Goal: Information Seeking & Learning: Learn about a topic

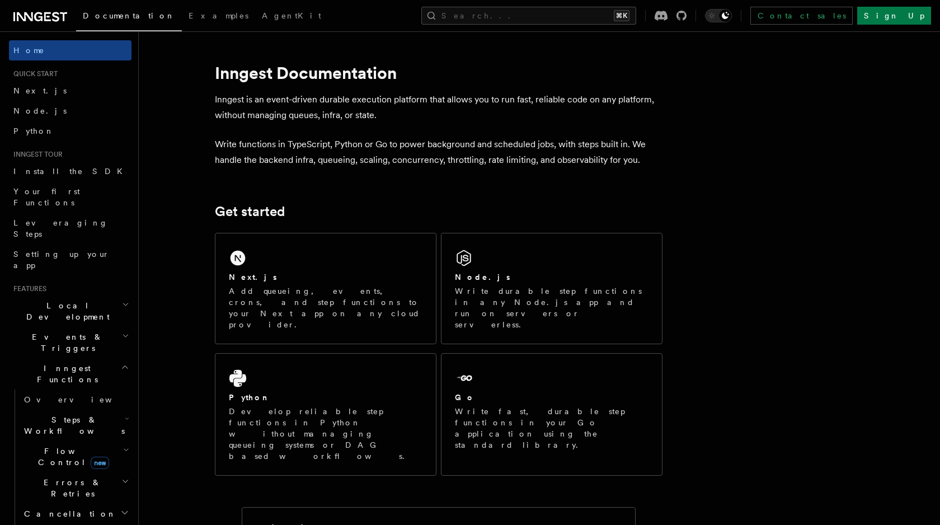
scroll to position [249, 0]
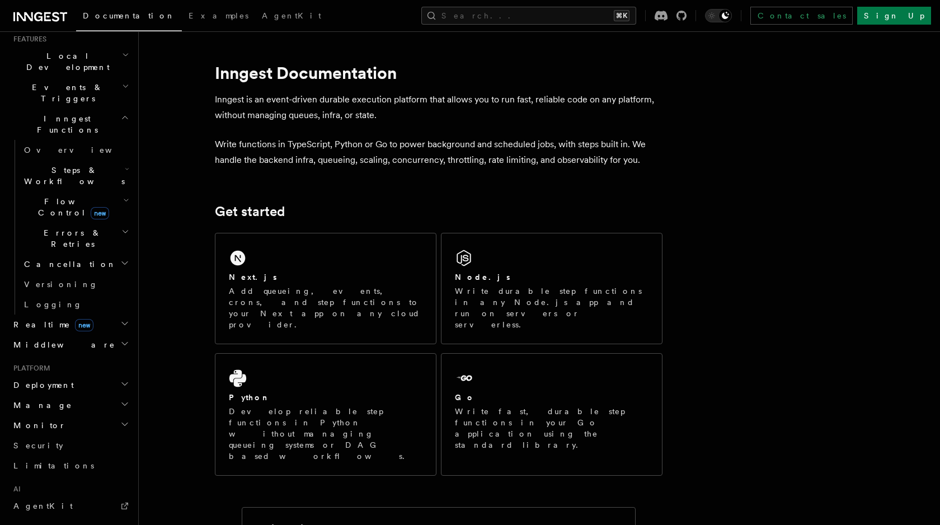
click at [92, 207] on span "new" at bounding box center [100, 213] width 18 height 12
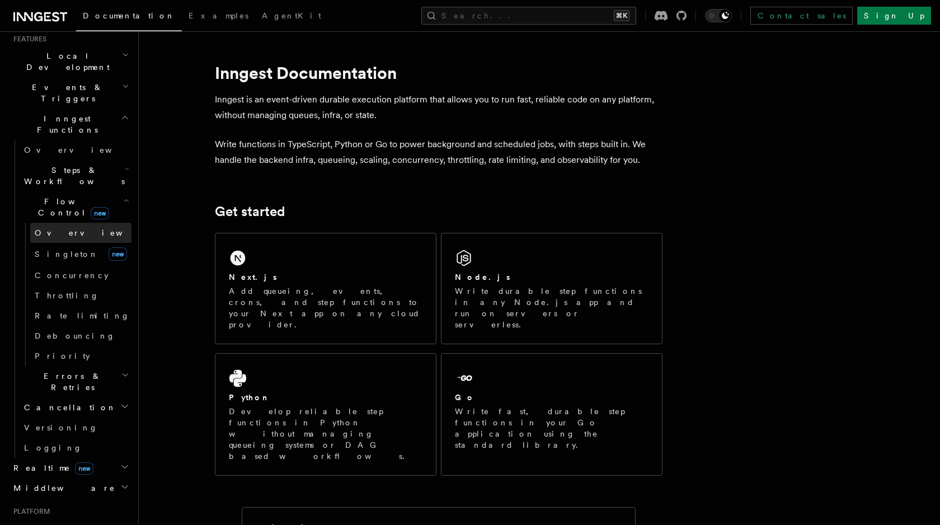
click at [59, 223] on link "Overview" at bounding box center [80, 233] width 101 height 20
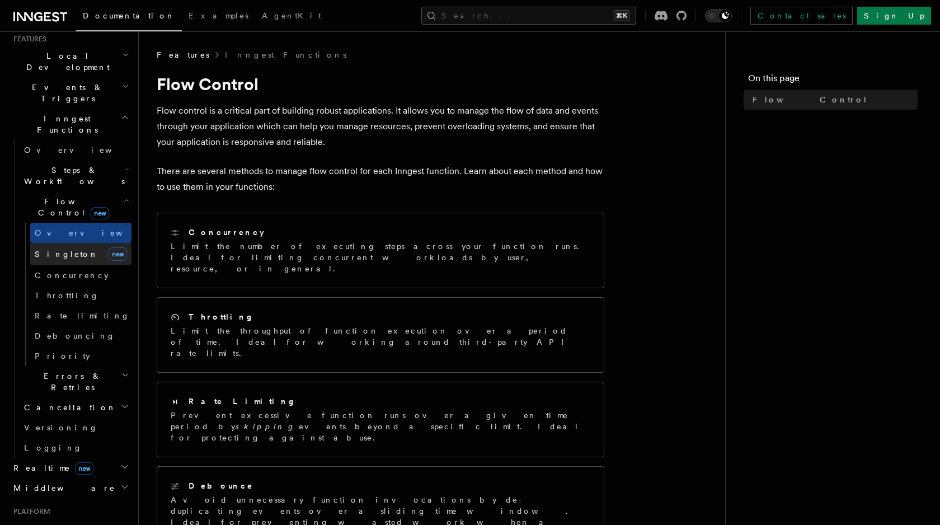
click at [60, 249] on span "Singleton" at bounding box center [67, 253] width 64 height 9
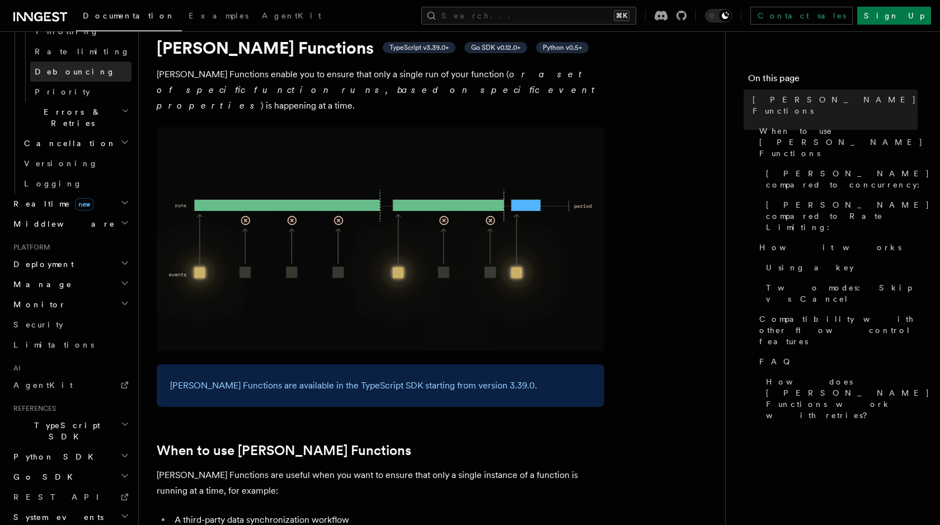
scroll to position [31, 0]
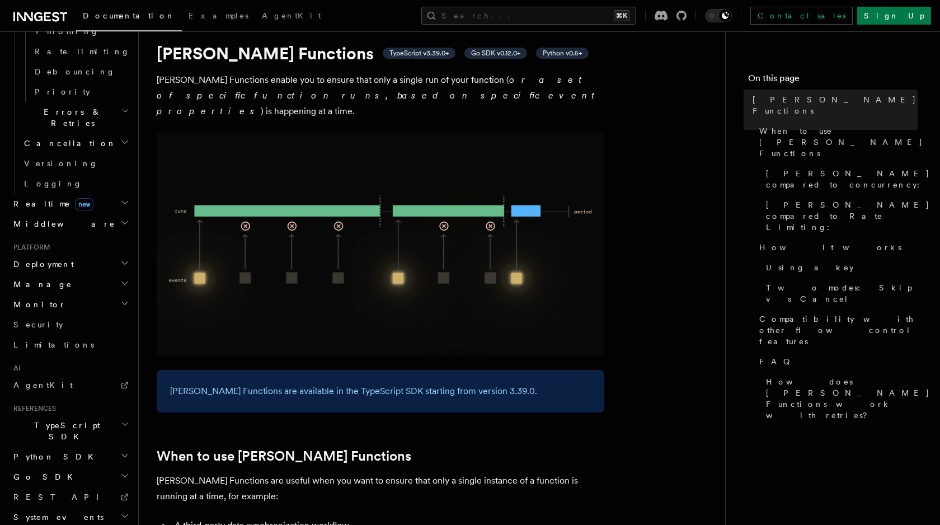
click at [59, 254] on h2 "Deployment" at bounding box center [70, 264] width 122 height 20
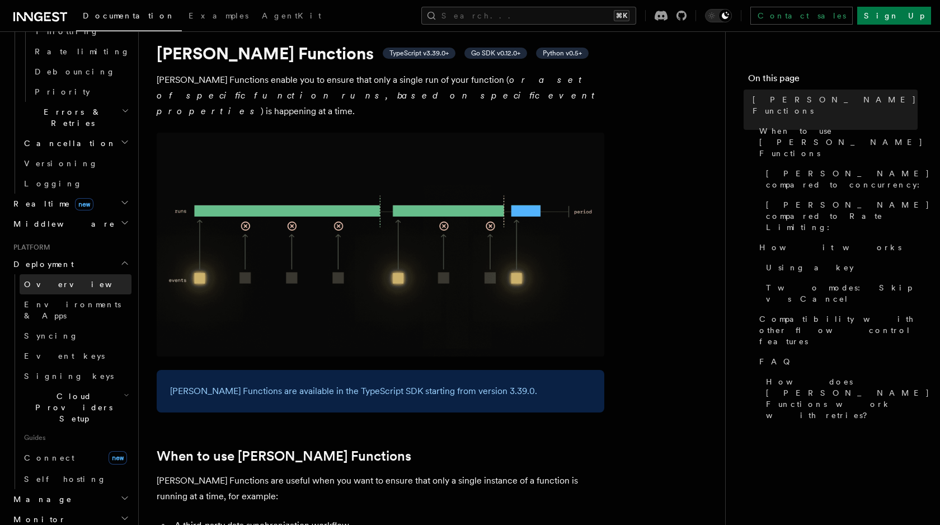
click at [51, 274] on link "Overview" at bounding box center [76, 284] width 112 height 20
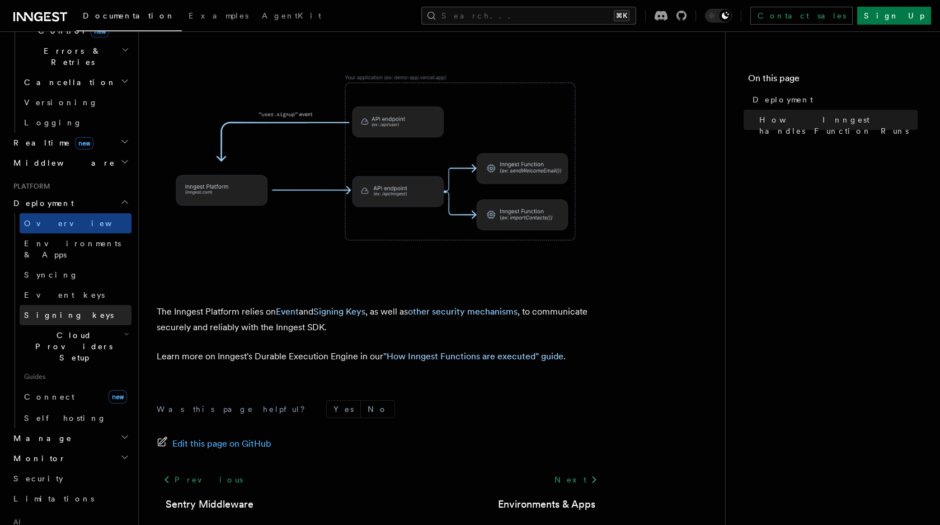
scroll to position [423, 0]
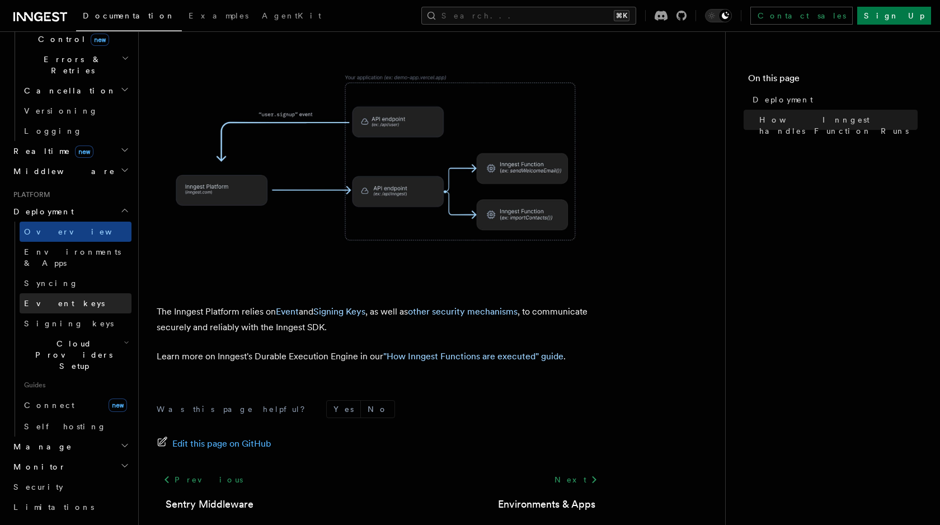
click at [83, 293] on link "Event keys" at bounding box center [76, 303] width 112 height 20
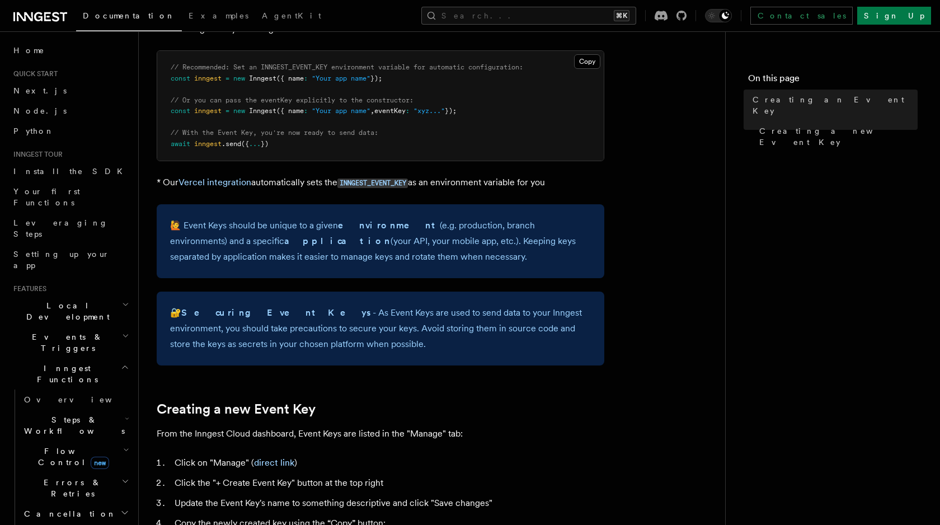
scroll to position [147, 0]
click at [78, 300] on span "Local Development" at bounding box center [65, 311] width 113 height 22
